Goal: Task Accomplishment & Management: Manage account settings

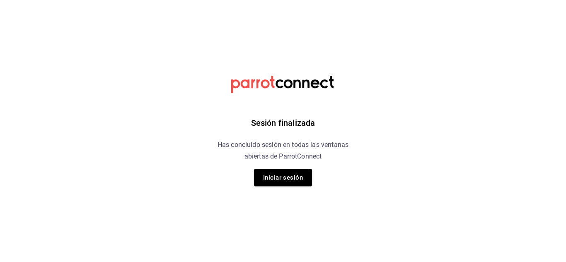
drag, startPoint x: 0, startPoint y: 0, endPoint x: 107, endPoint y: 169, distance: 200.0
click at [107, 0] on html "Sesión finalizada Has concluido sesión en todas las ventanas abiertas de Parrot…" at bounding box center [283, 0] width 566 height 0
click at [274, 182] on button "Iniciar sesión" at bounding box center [283, 177] width 58 height 17
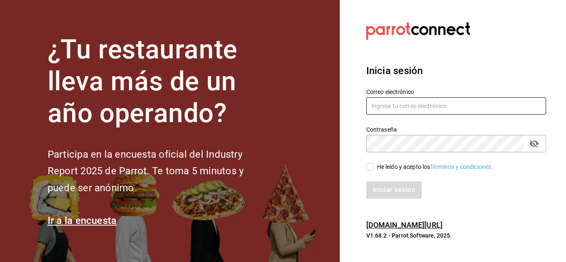
type input "hola@trustjuicery.com"
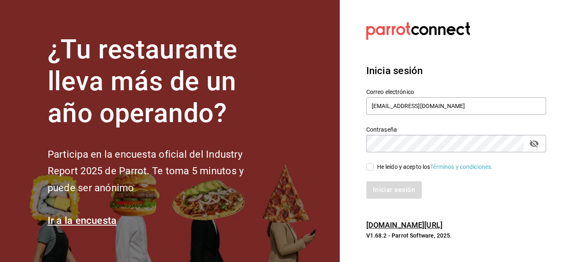
click at [370, 167] on input "He leído y acepto los Términos y condiciones." at bounding box center [369, 166] width 7 height 7
checkbox input "true"
click at [382, 186] on button "Iniciar sesión" at bounding box center [394, 189] width 56 height 17
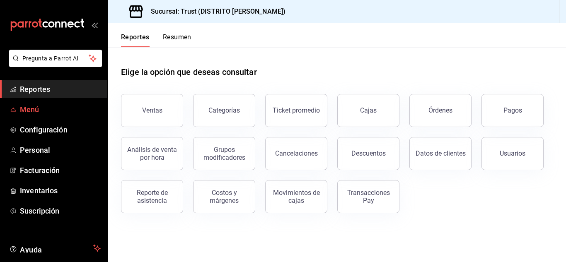
click at [41, 107] on span "Menú" at bounding box center [60, 109] width 81 height 11
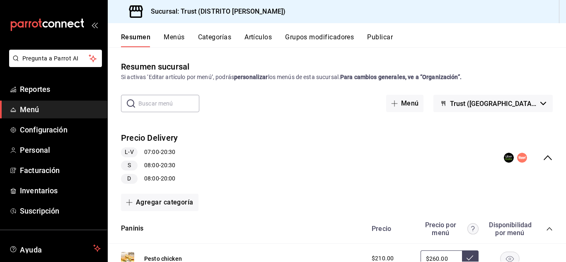
click at [172, 43] on button "Menús" at bounding box center [174, 40] width 21 height 14
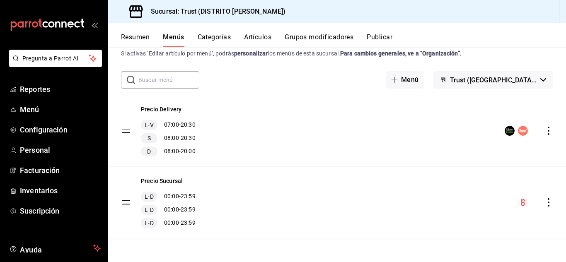
scroll to position [24, 0]
click at [127, 205] on tbody "Precio Delivery L-V 07:00 - 20:30 S 08:00 - 20:30 D 08:00 - 20:00 Precio Sucurs…" at bounding box center [337, 166] width 458 height 143
click at [161, 182] on button "Precio Sucursal" at bounding box center [162, 181] width 42 height 8
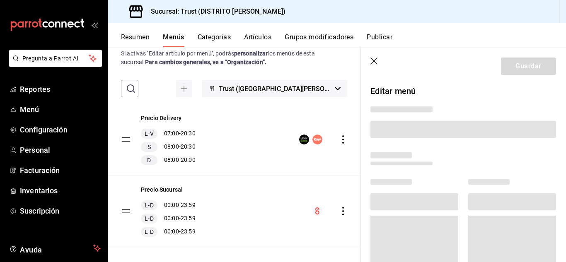
click at [257, 39] on button "Artículos" at bounding box center [257, 40] width 27 height 14
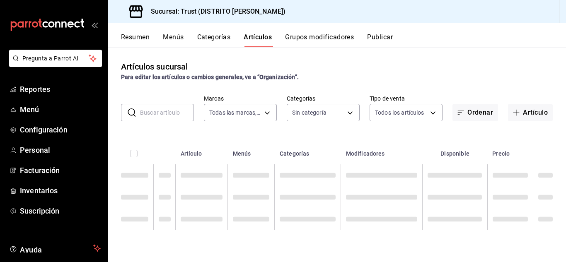
type input "72f3e262-a117-4a61-9875-69b563972005"
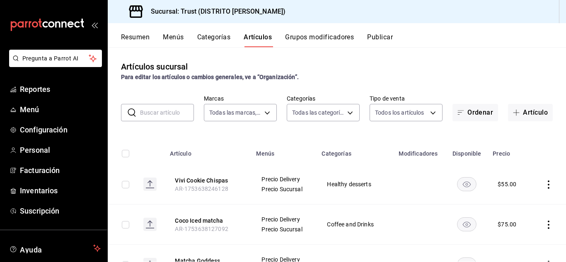
type input "181d9073-e3f0-4436-9708-b6ce68a025ff,83f3dab8-a980-4205-9797-de4d1f5d522f,dc5c2…"
click at [152, 108] on input "text" at bounding box center [167, 112] width 54 height 17
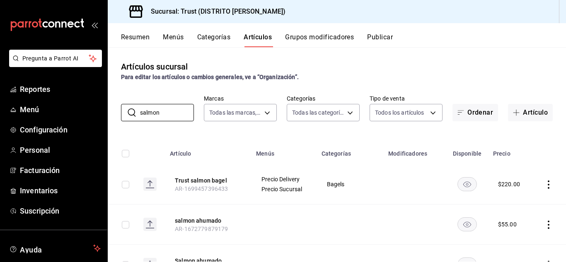
type input "salmon"
click at [137, 133] on div "Artículos sucursal Para editar los artículos o cambios generales, ve a “Organiz…" at bounding box center [337, 154] width 458 height 215
click at [537, 106] on button "Artículo" at bounding box center [530, 112] width 45 height 17
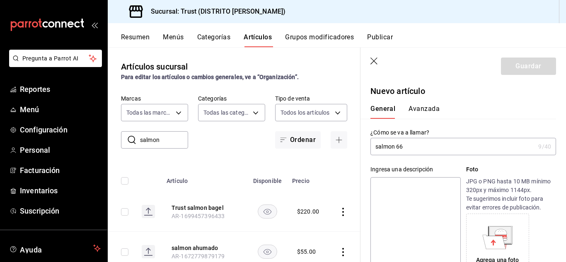
type input "salmon 66"
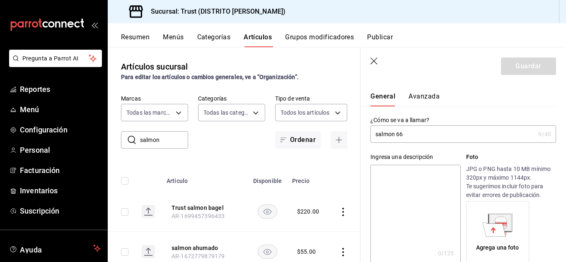
click at [394, 218] on textarea at bounding box center [415, 214] width 90 height 99
type textarea "x"
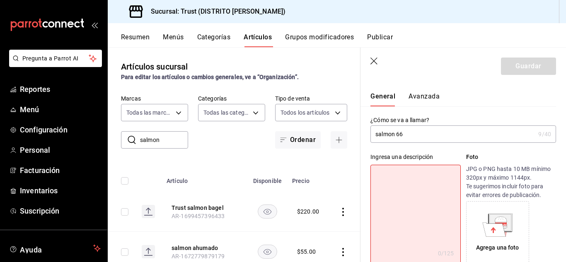
click at [418, 135] on input "salmon 66" at bounding box center [452, 134] width 164 height 17
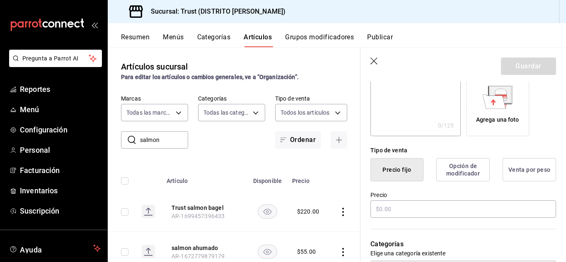
scroll to position [184, 0]
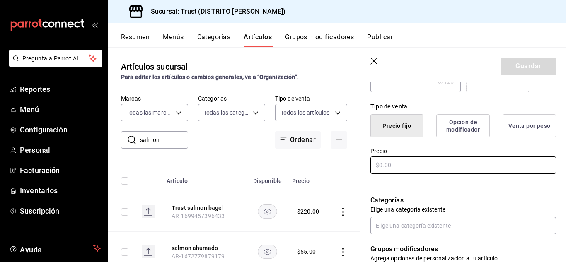
type input "salmon and aguacate"
click at [510, 169] on input "text" at bounding box center [463, 165] width 186 height 17
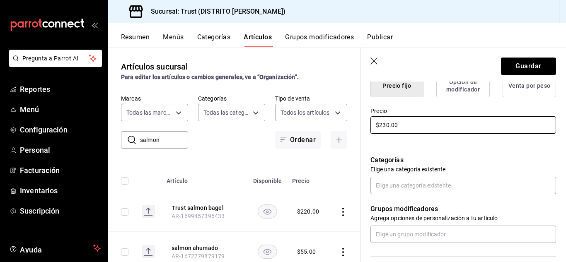
scroll to position [223, 0]
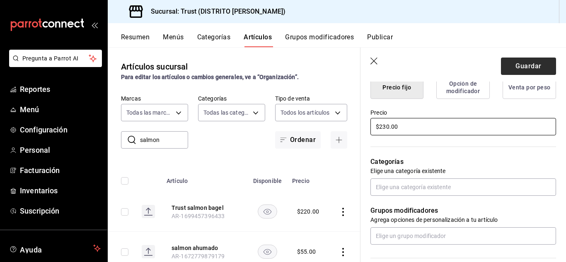
type input "$230.00"
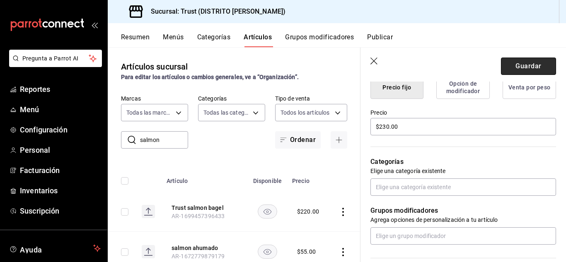
click at [511, 64] on button "Guardar" at bounding box center [528, 66] width 55 height 17
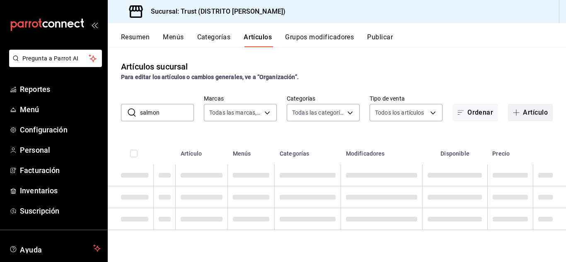
click at [529, 111] on button "Artículo" at bounding box center [530, 112] width 45 height 17
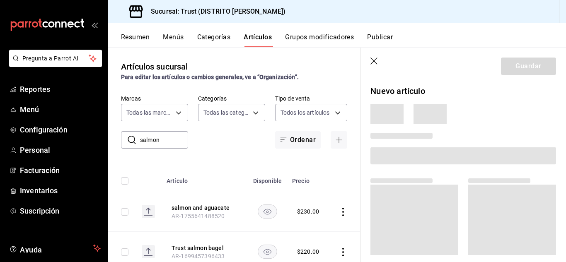
click at [375, 62] on icon "button" at bounding box center [374, 62] width 8 height 8
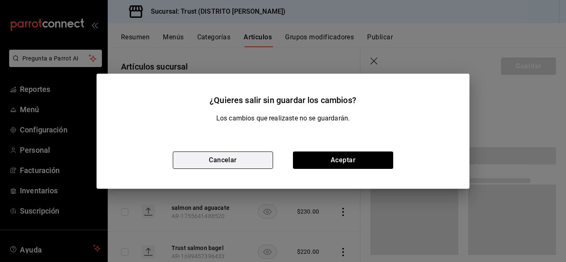
click at [222, 153] on button "Cancelar" at bounding box center [223, 160] width 100 height 17
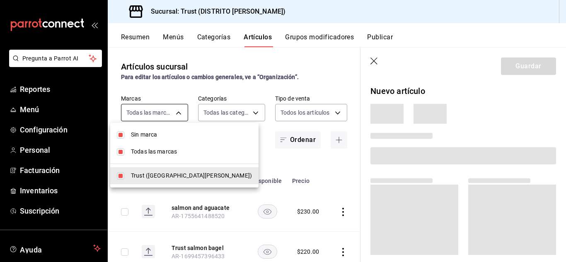
click at [173, 111] on body "Pregunta a Parrot AI Reportes Menú Configuración Personal Facturación Inventari…" at bounding box center [283, 131] width 566 height 262
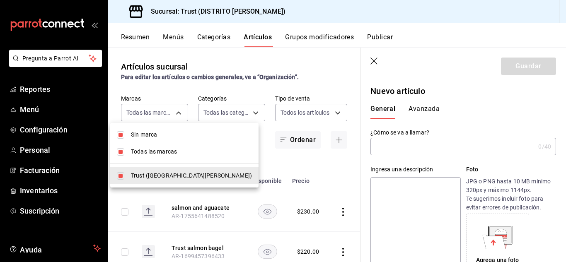
click at [373, 60] on div at bounding box center [283, 131] width 566 height 262
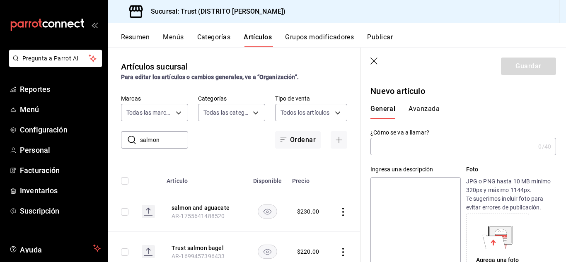
click at [373, 60] on icon "button" at bounding box center [373, 61] width 7 height 7
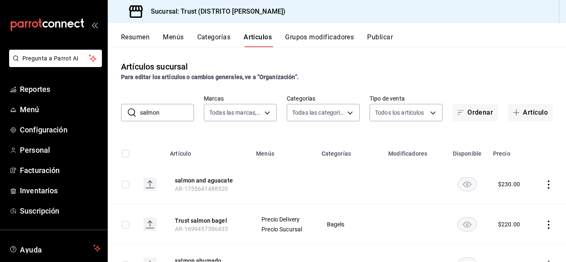
click at [180, 114] on input "salmon" at bounding box center [167, 112] width 54 height 17
type input "s"
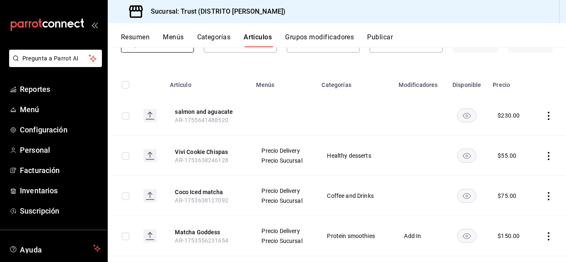
scroll to position [68, 0]
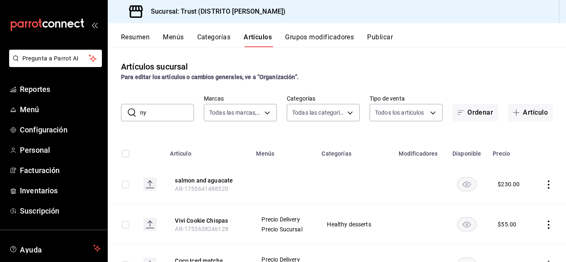
click at [167, 109] on input "ny" at bounding box center [167, 112] width 54 height 17
type input "n"
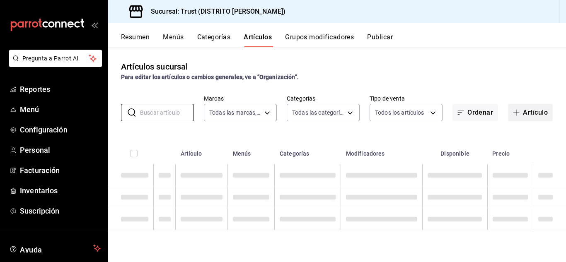
click at [539, 109] on button "Artículo" at bounding box center [530, 112] width 45 height 17
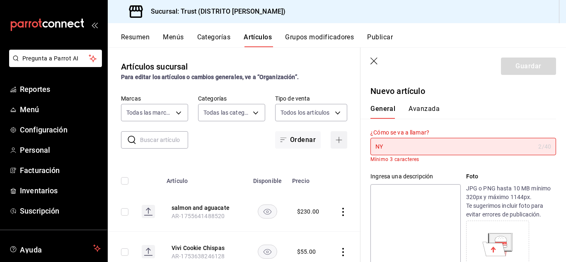
type input "N"
type input "n"
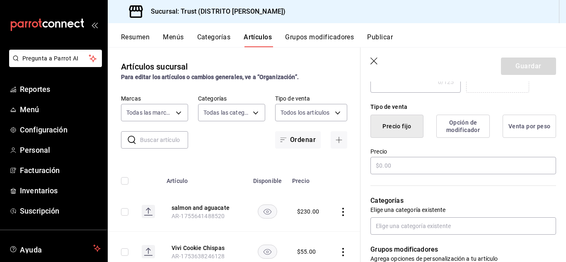
scroll to position [192, 0]
type input "NYC SALMON"
click at [435, 169] on input "text" at bounding box center [463, 164] width 186 height 17
type input "$220.00"
click at [452, 188] on div "Categorías Elige una categoría existente" at bounding box center [458, 204] width 196 height 59
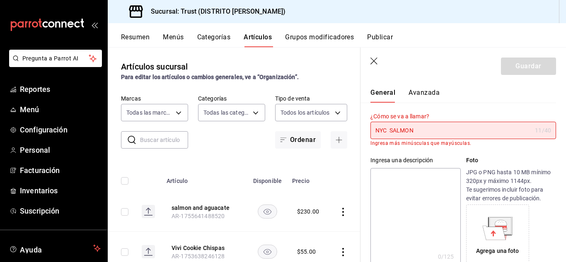
scroll to position [16, 0]
click at [438, 132] on input "NYC SALMON" at bounding box center [450, 131] width 161 height 17
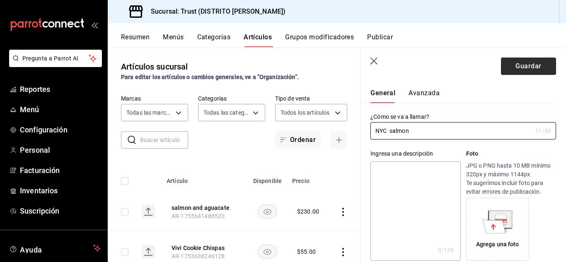
type input "NYC salmon"
click at [514, 73] on button "Guardar" at bounding box center [528, 66] width 55 height 17
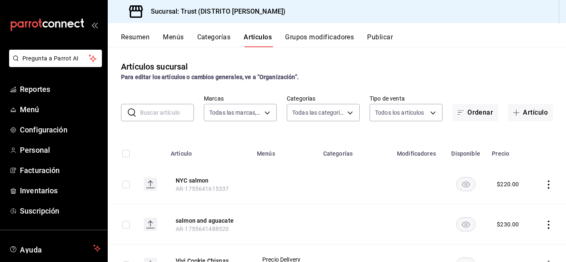
click at [151, 113] on input "text" at bounding box center [167, 112] width 54 height 17
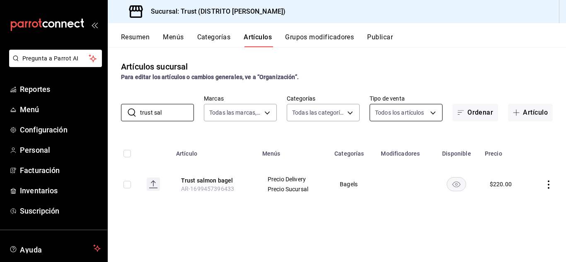
click at [431, 114] on body "Pregunta a Parrot AI Reportes Menú Configuración Personal Facturación Inventari…" at bounding box center [283, 131] width 566 height 262
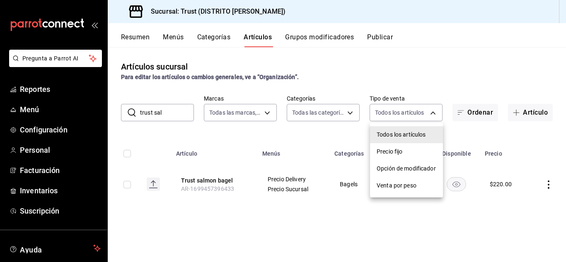
click at [423, 125] on ul "Todos los artículos Precio fijo Opción de modificador Venta por peso" at bounding box center [406, 160] width 73 height 75
click at [338, 110] on div at bounding box center [283, 131] width 566 height 262
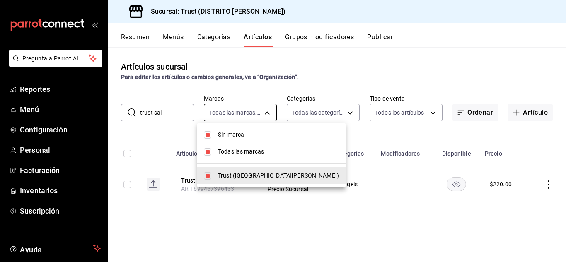
click at [265, 111] on body "Pregunta a Parrot AI Reportes Menú Configuración Personal Facturación Inventari…" at bounding box center [283, 131] width 566 height 262
click at [265, 111] on div at bounding box center [283, 131] width 566 height 262
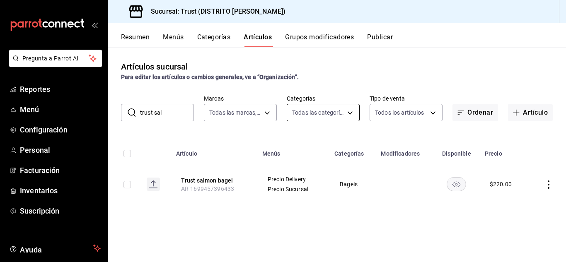
click at [353, 110] on body "Pregunta a Parrot AI Reportes Menú Configuración Personal Facturación Inventari…" at bounding box center [283, 131] width 566 height 262
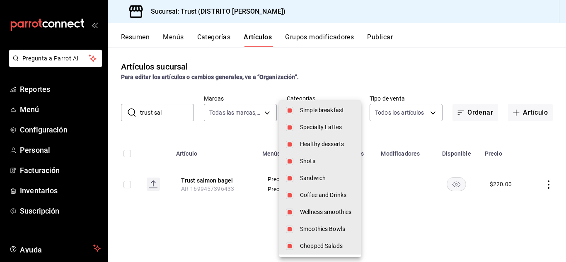
scroll to position [332, 0]
click at [238, 139] on div at bounding box center [283, 131] width 566 height 262
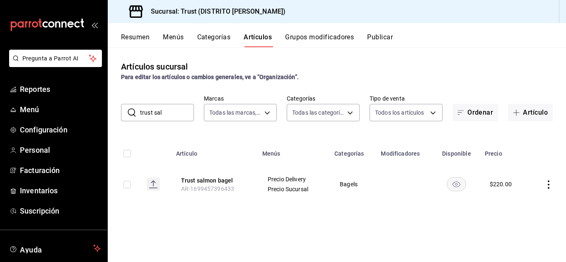
click at [178, 106] on input "trust sal" at bounding box center [167, 112] width 54 height 17
type input "t"
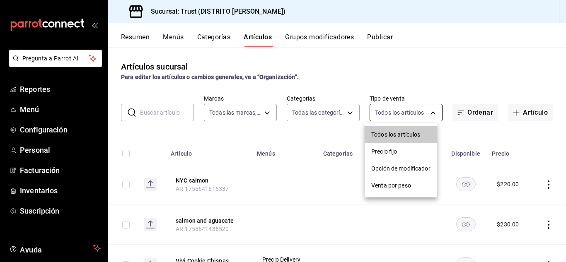
click at [435, 119] on body "Pregunta a Parrot AI Reportes Menú Configuración Personal Facturación Inventari…" at bounding box center [283, 131] width 566 height 262
click at [435, 61] on div at bounding box center [283, 131] width 566 height 262
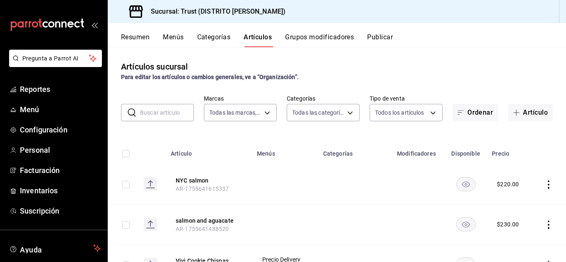
click at [474, 123] on div "Artículos sucursal Para editar los artículos o cambios generales, ve a “Organiz…" at bounding box center [337, 154] width 458 height 215
click at [468, 108] on button "Ordenar" at bounding box center [475, 112] width 46 height 17
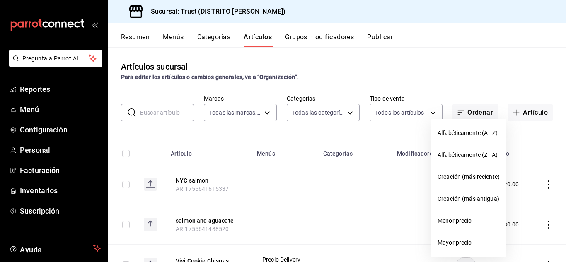
click at [462, 84] on div at bounding box center [283, 131] width 566 height 262
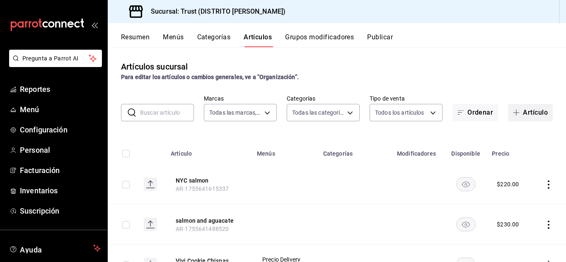
click at [530, 119] on button "Artículo" at bounding box center [530, 112] width 45 height 17
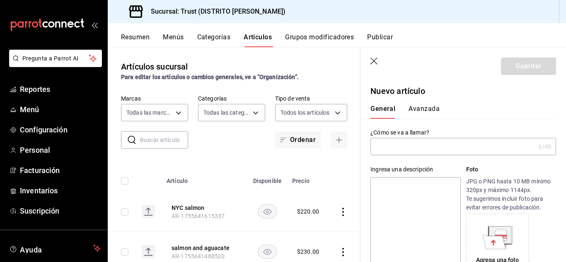
click at [383, 60] on header "Guardar" at bounding box center [462, 65] width 205 height 34
click at [374, 60] on icon "button" at bounding box center [374, 62] width 8 height 8
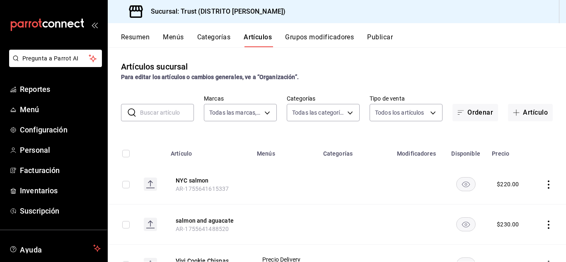
click at [173, 110] on input "text" at bounding box center [167, 112] width 54 height 17
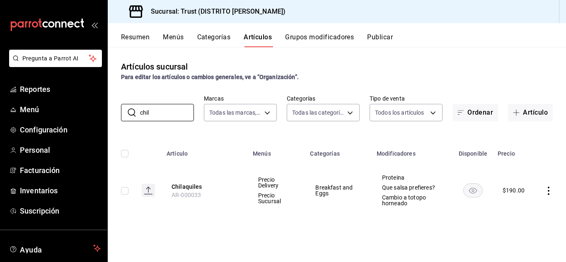
type input "chil"
click at [551, 193] on icon "actions" at bounding box center [548, 191] width 8 height 8
click at [529, 205] on span "Editar" at bounding box center [524, 206] width 22 height 9
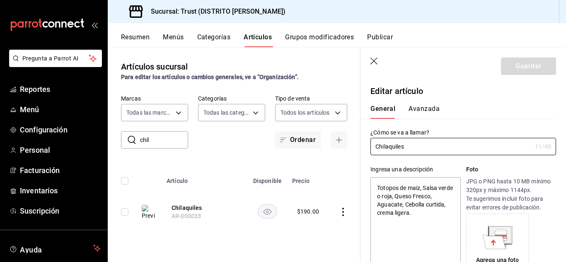
type textarea "x"
type input "$190.00"
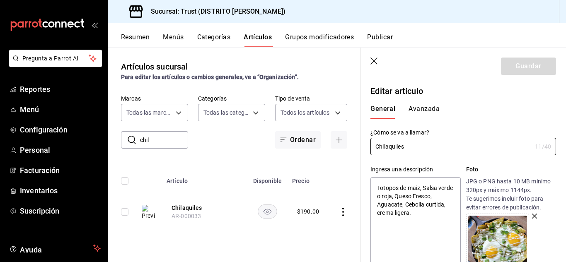
type textarea "x"
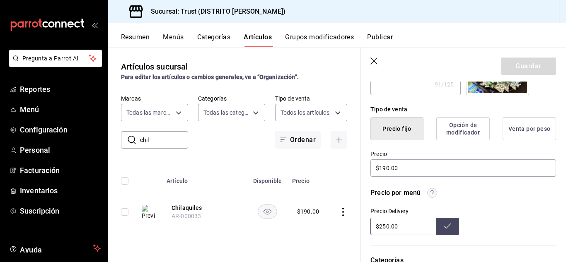
scroll to position [181, 0]
click at [372, 67] on header "Guardar" at bounding box center [462, 65] width 205 height 34
click at [372, 58] on icon "button" at bounding box center [374, 62] width 8 height 8
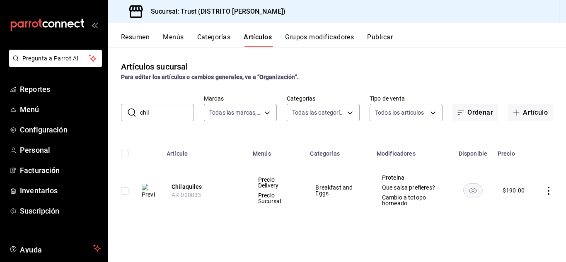
click at [270, 201] on span "Precio Sucursal" at bounding box center [276, 199] width 36 height 12
click at [190, 186] on button "Chilaquiles" at bounding box center [205, 187] width 66 height 8
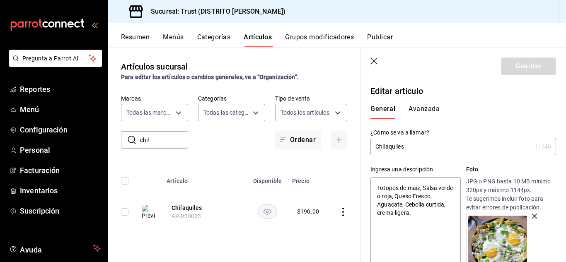
click at [423, 113] on button "Avanzada" at bounding box center [424, 112] width 31 height 14
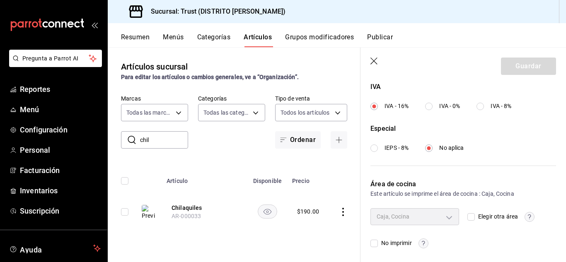
scroll to position [323, 0]
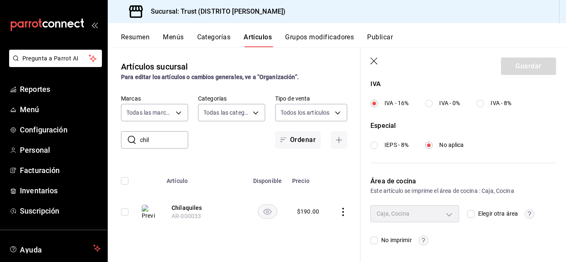
click at [376, 60] on icon "button" at bounding box center [374, 62] width 8 height 8
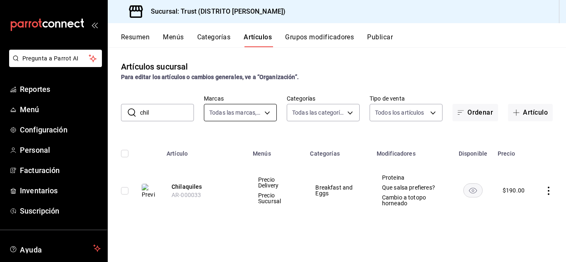
click at [251, 114] on body "Pregunta a Parrot AI Reportes Menú Configuración Personal Facturación Inventari…" at bounding box center [283, 131] width 566 height 262
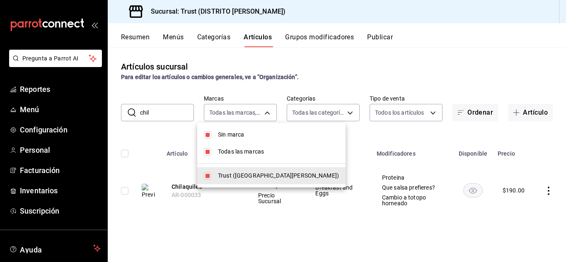
click at [242, 150] on span "Todas las marcas" at bounding box center [278, 151] width 121 height 9
checkbox input "false"
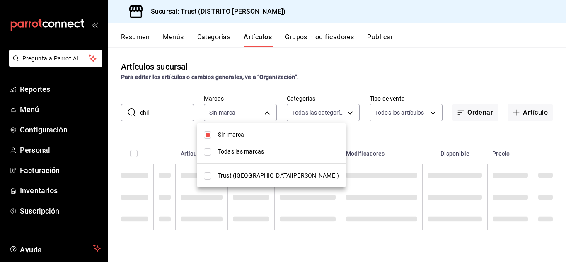
click at [242, 150] on span "Todas las marcas" at bounding box center [278, 151] width 121 height 9
type input "72f3e262-a117-4a61-9875-69b563972005"
checkbox input "true"
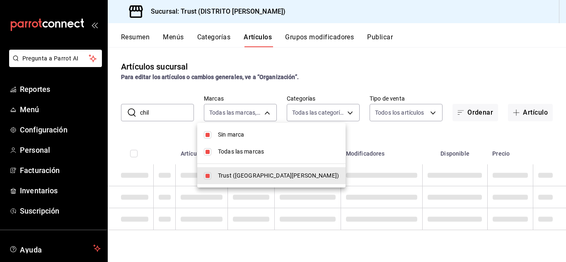
click at [315, 85] on div at bounding box center [283, 131] width 566 height 262
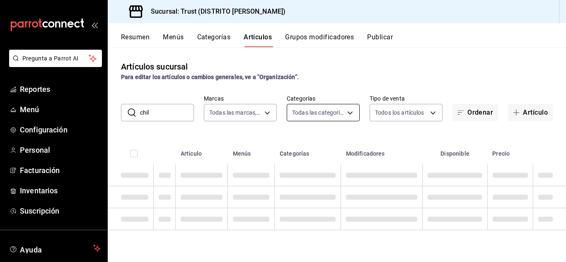
click at [333, 113] on body "Pregunta a Parrot AI Reportes Menú Configuración Personal Facturación Inventari…" at bounding box center [283, 131] width 566 height 262
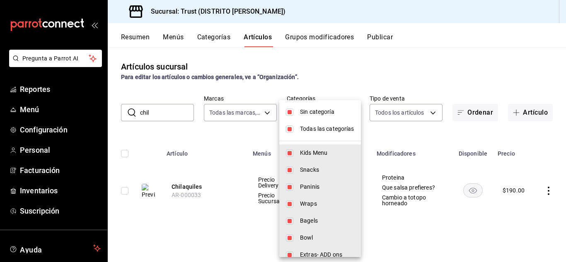
click at [326, 107] on li "Sin categoría" at bounding box center [320, 112] width 82 height 17
checkbox input "false"
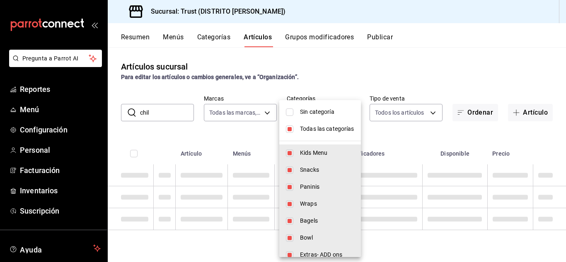
click at [346, 55] on div at bounding box center [283, 131] width 566 height 262
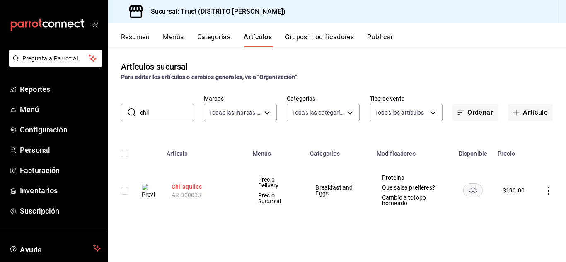
click at [182, 184] on button "Chilaquiles" at bounding box center [205, 187] width 66 height 8
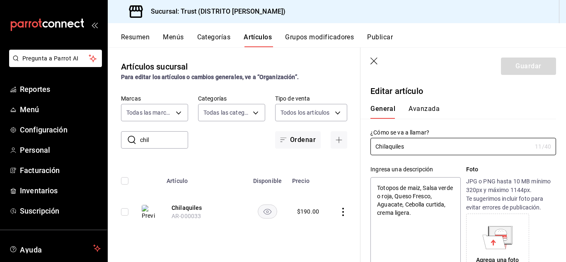
type textarea "x"
type input "$190.00"
type textarea "x"
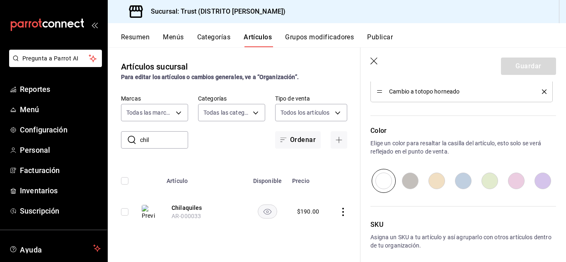
scroll to position [554, 0]
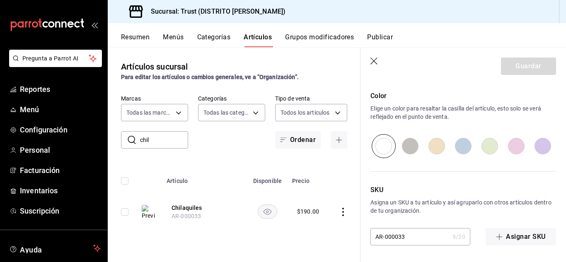
click at [373, 58] on icon "button" at bounding box center [374, 62] width 8 height 8
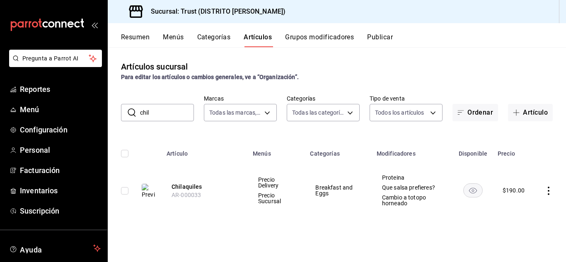
click at [331, 35] on button "Grupos modificadores" at bounding box center [319, 40] width 69 height 14
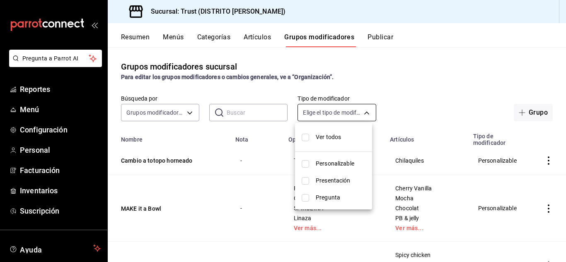
click at [368, 109] on body "Pregunta a Parrot AI Reportes Menú Configuración Personal Facturación Inventari…" at bounding box center [283, 131] width 566 height 262
click at [368, 109] on div at bounding box center [283, 131] width 566 height 262
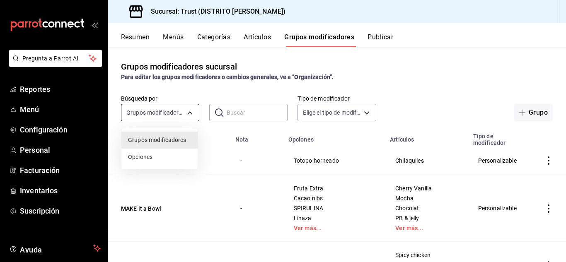
click at [192, 111] on body "Pregunta a Parrot AI Reportes Menú Configuración Personal Facturación Inventari…" at bounding box center [283, 131] width 566 height 262
click at [192, 111] on div at bounding box center [283, 131] width 566 height 262
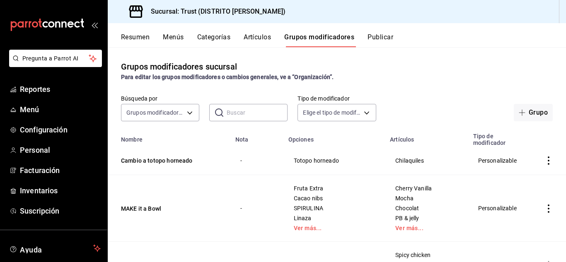
click at [178, 36] on button "Menús" at bounding box center [173, 40] width 21 height 14
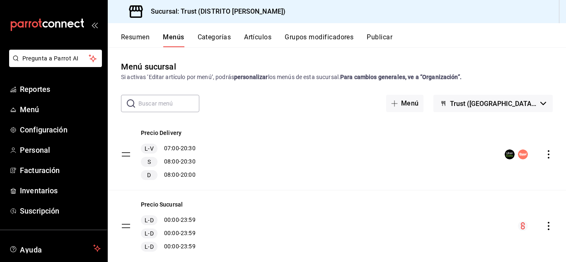
click at [507, 97] on button "Trust ([GEOGRAPHIC_DATA][PERSON_NAME])" at bounding box center [492, 103] width 119 height 17
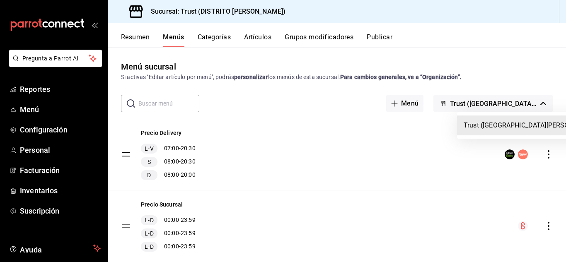
click at [507, 97] on div at bounding box center [283, 131] width 566 height 262
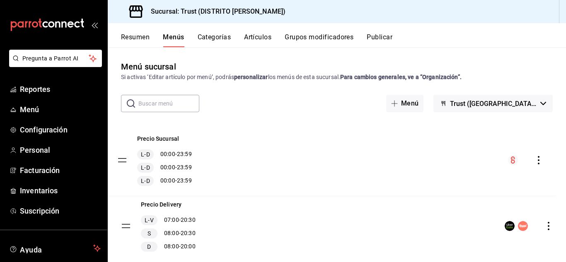
drag, startPoint x: 128, startPoint y: 228, endPoint x: 123, endPoint y: 162, distance: 66.4
click at [123, 162] on tbody "Precio Delivery L-V 07:00 - 20:30 S 08:00 - 20:30 D 08:00 - 20:00 Precio Sucurs…" at bounding box center [337, 190] width 458 height 143
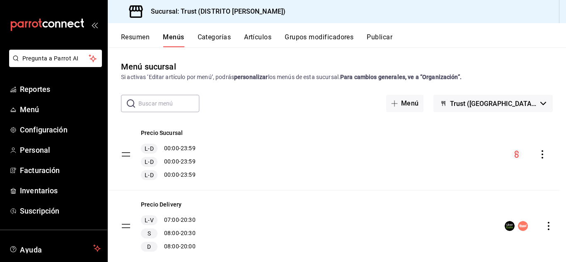
click at [125, 154] on tbody "Precio Sucursal L-D 00:00 - 23:59 L-D 00:00 - 23:59 L-D 00:00 - 23:59 Precio De…" at bounding box center [337, 190] width 458 height 143
click at [485, 124] on div "Precio Sucursal L-D 00:00 - 23:59 L-D 00:00 - 23:59 L-D 00:00 - 23:59" at bounding box center [337, 154] width 458 height 71
click at [176, 133] on button "Precio Sucursal" at bounding box center [162, 133] width 42 height 8
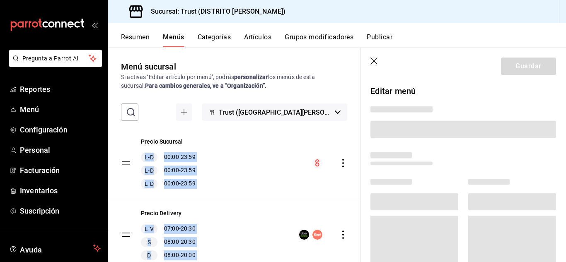
drag, startPoint x: 176, startPoint y: 133, endPoint x: 371, endPoint y: 59, distance: 208.8
click at [371, 59] on main "Menú sucursal Si activas ‘Editar artículo por menú’, podrás personalizar los me…" at bounding box center [337, 154] width 458 height 215
click at [371, 59] on icon "button" at bounding box center [374, 62] width 8 height 8
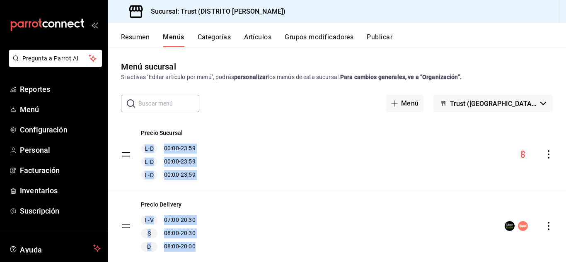
click at [134, 36] on button "Resumen" at bounding box center [135, 40] width 29 height 14
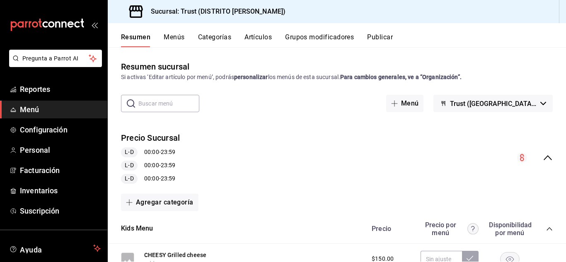
click at [543, 157] on icon "collapse-menu-row" at bounding box center [548, 158] width 10 height 10
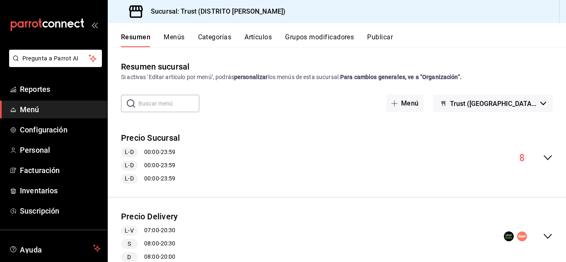
scroll to position [31, 0]
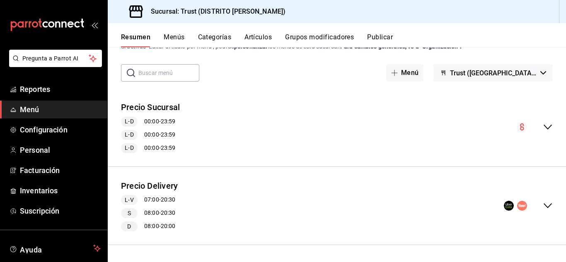
click at [544, 128] on icon "collapse-menu-row" at bounding box center [548, 127] width 8 height 5
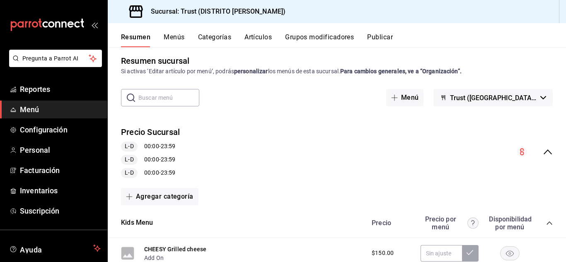
scroll to position [0, 0]
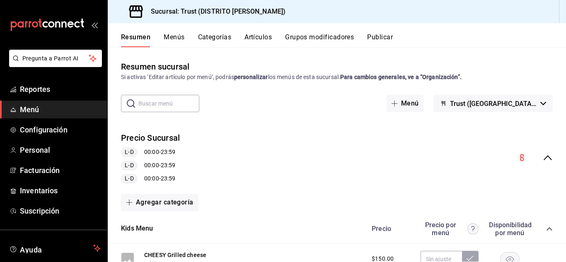
click at [175, 104] on input "text" at bounding box center [168, 103] width 61 height 17
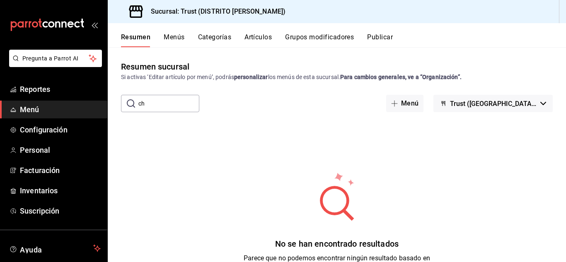
type input "c"
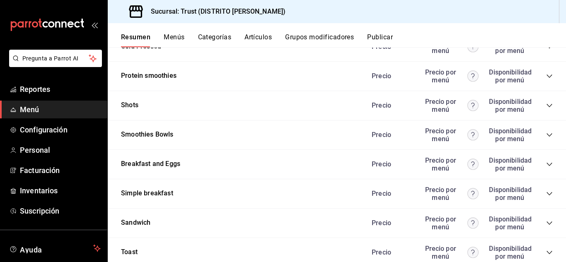
scroll to position [800, 0]
